Goal: Information Seeking & Learning: Learn about a topic

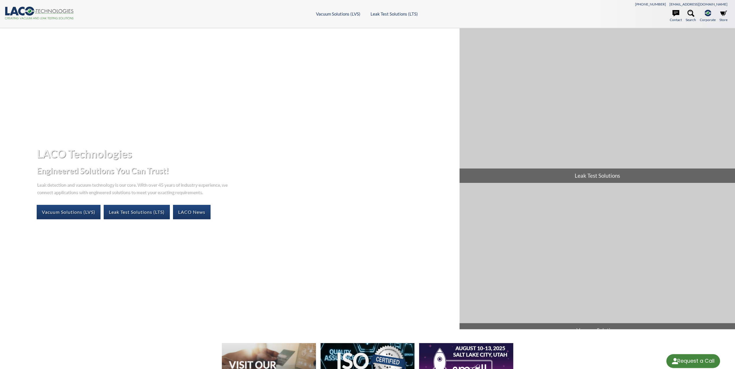
select select "Language Translate Widget"
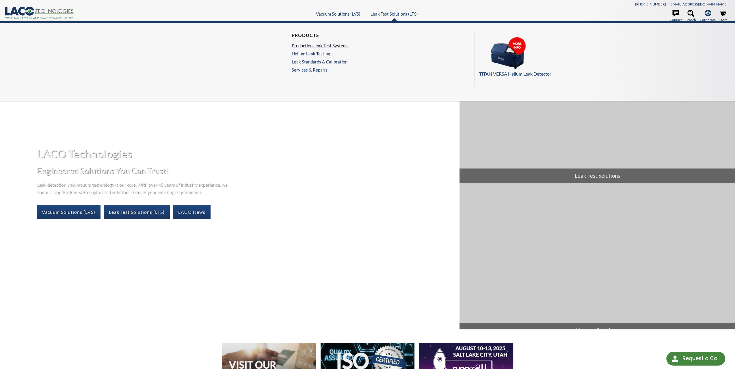
click at [327, 45] on link "Production Leak Test Systems" at bounding box center [319, 45] width 57 height 5
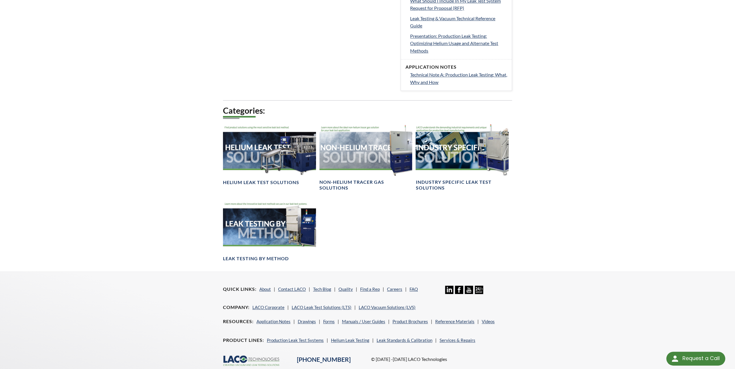
scroll to position [402, 0]
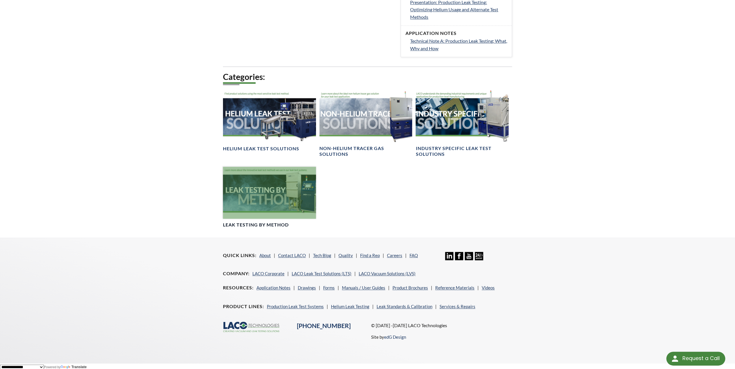
click at [280, 205] on div at bounding box center [269, 193] width 93 height 52
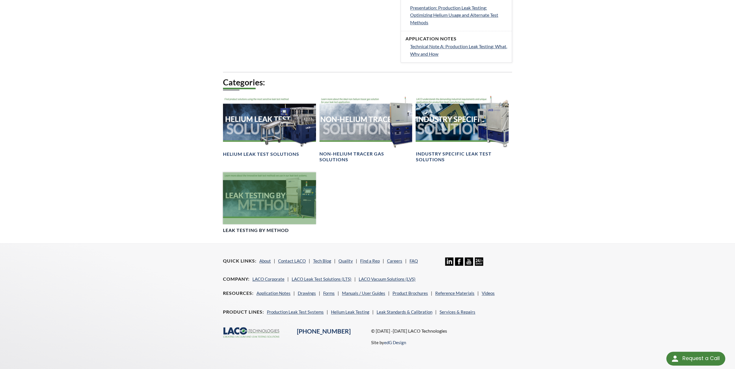
scroll to position [394, 0]
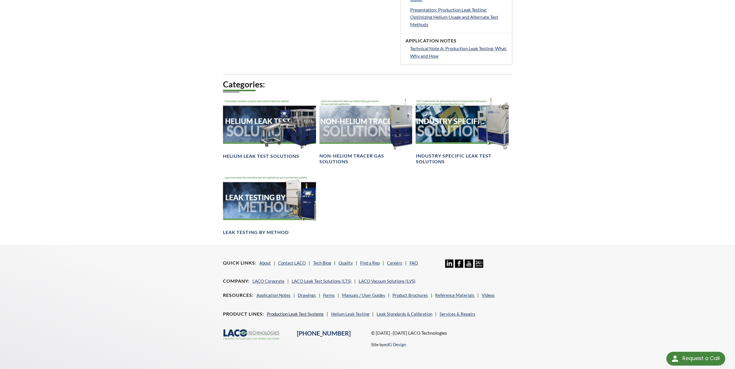
click at [315, 314] on link "Production Leak Test Systems" at bounding box center [295, 313] width 57 height 5
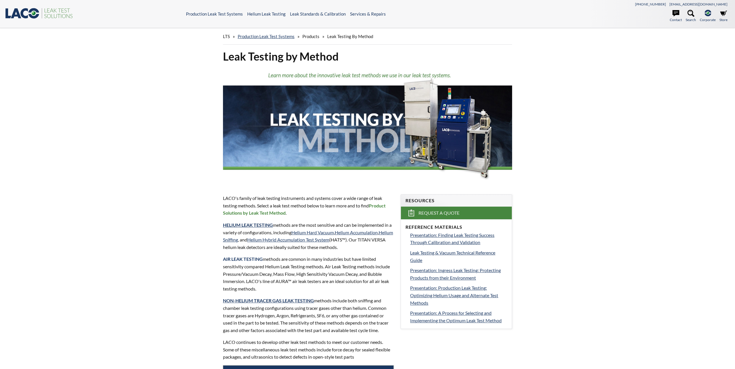
select select "Language Translate Widget"
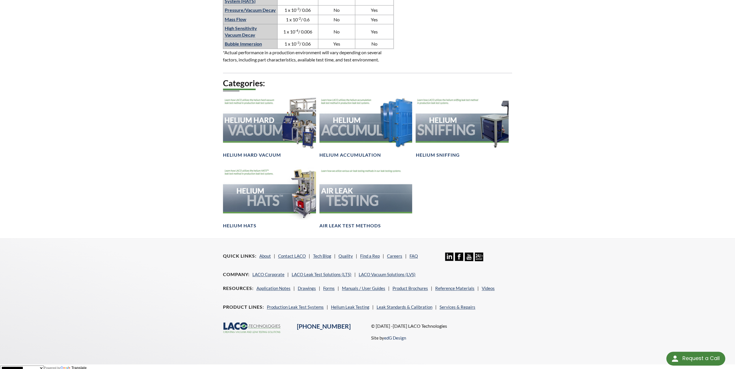
scroll to position [275, 0]
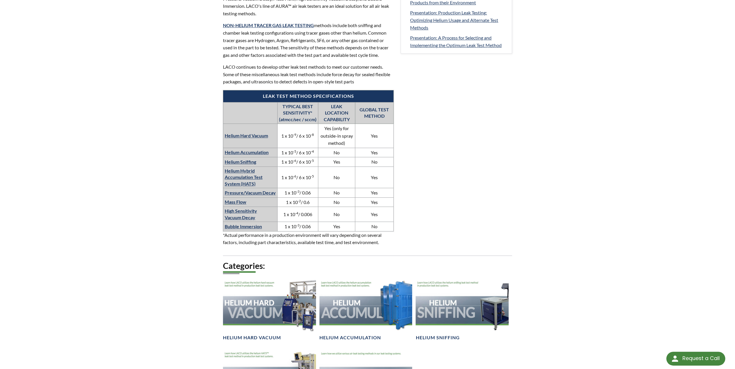
click at [252, 225] on link "Bubble Immersion" at bounding box center [243, 226] width 37 height 5
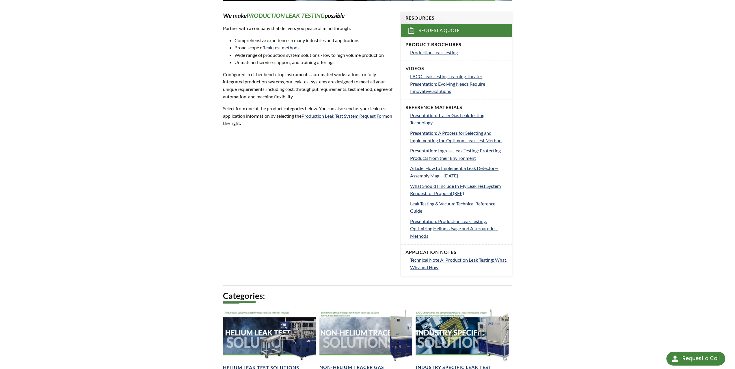
scroll to position [365, 0]
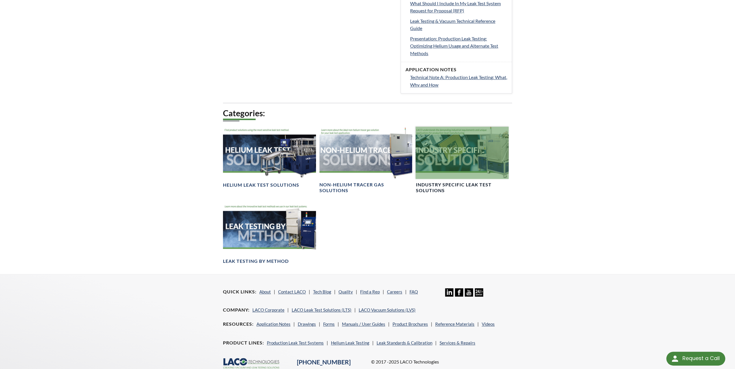
click at [463, 170] on div at bounding box center [461, 153] width 93 height 52
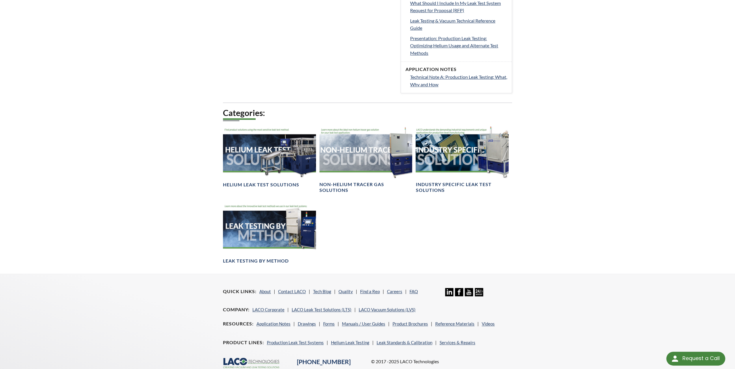
scroll to position [183, 0]
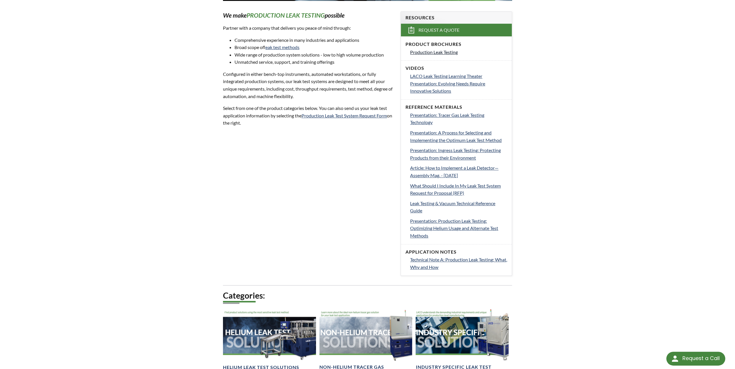
click at [451, 54] on span "Production Leak Testing" at bounding box center [434, 51] width 48 height 5
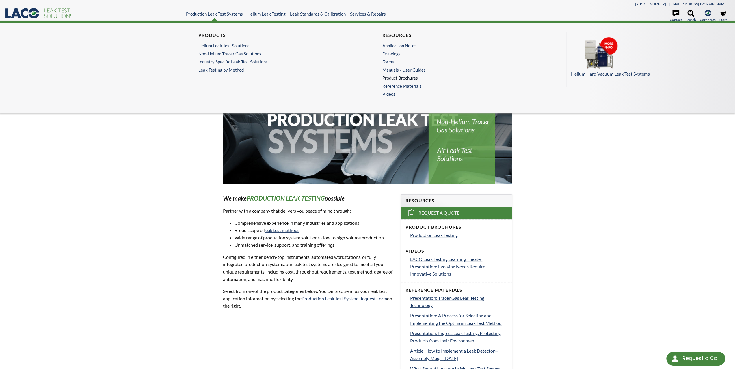
click at [389, 77] on link "Product Brochures" at bounding box center [457, 77] width 151 height 5
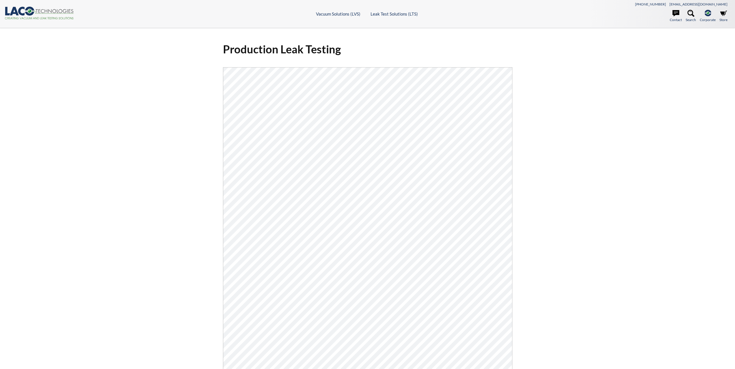
select select "Language Translate Widget"
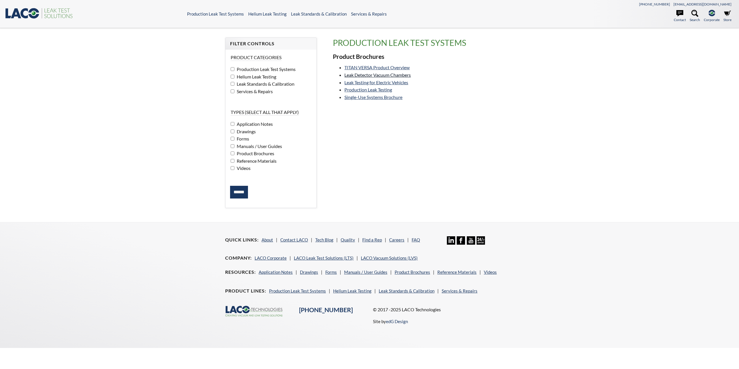
select select "Language Translate Widget"
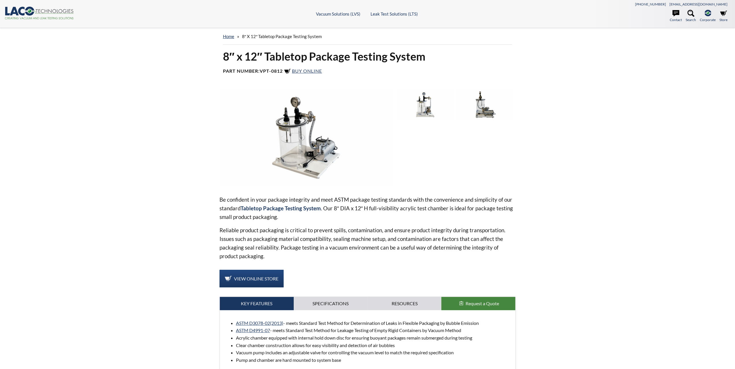
select select "Language Translate Widget"
